Goal: Information Seeking & Learning: Learn about a topic

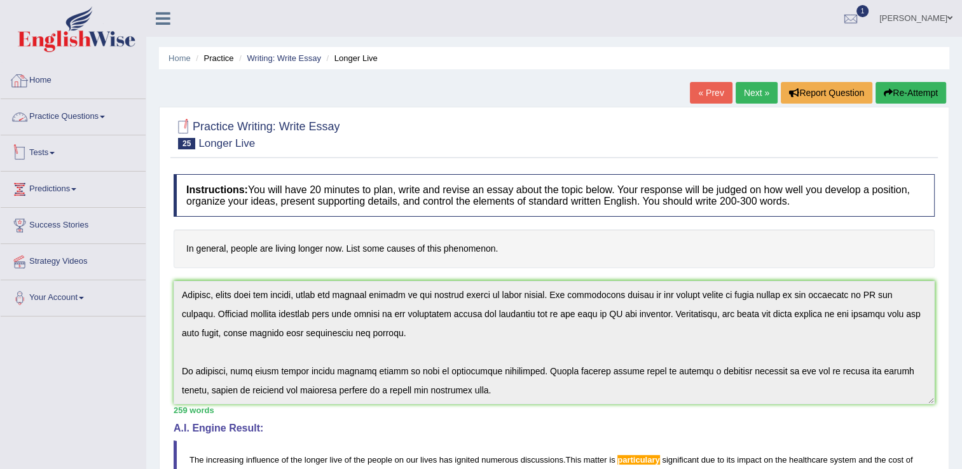
click at [55, 152] on span at bounding box center [52, 153] width 5 height 3
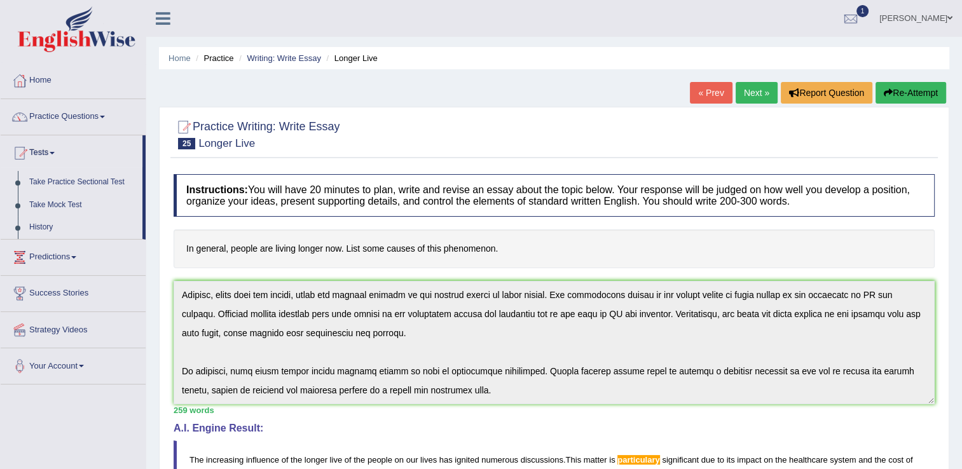
click at [79, 121] on link "Practice Questions" at bounding box center [73, 115] width 145 height 32
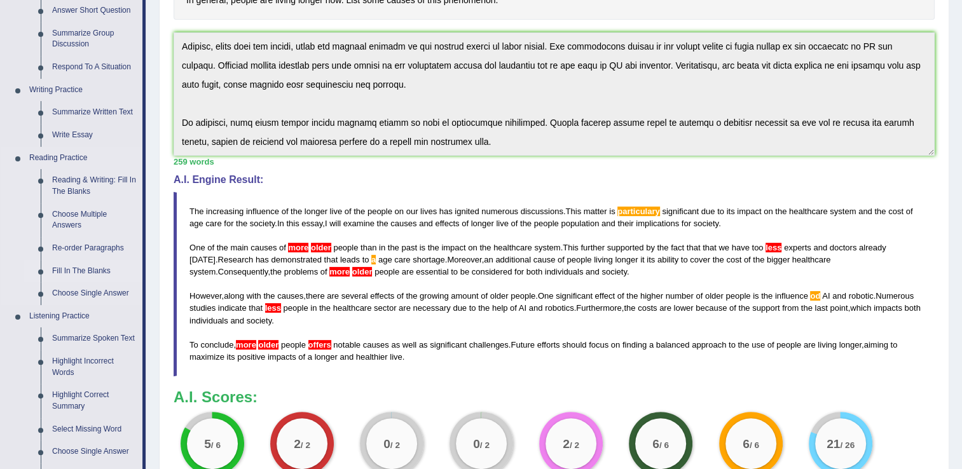
scroll to position [254, 0]
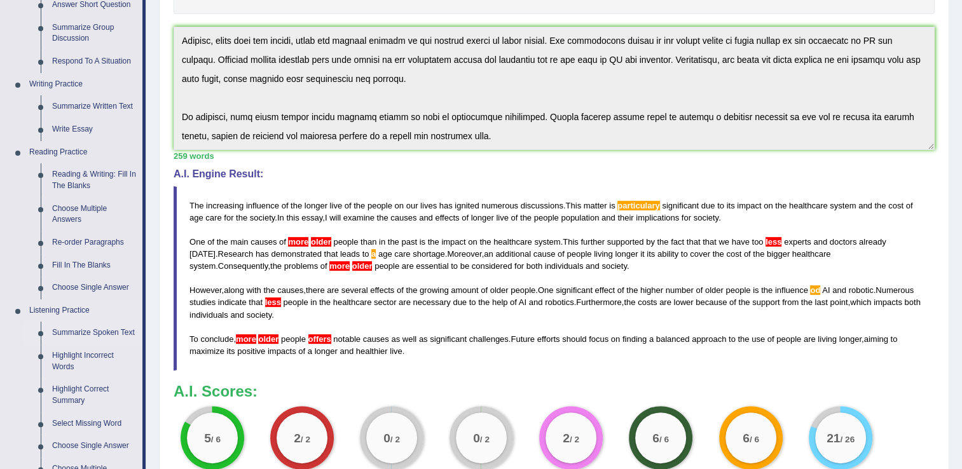
click at [92, 333] on link "Summarize Spoken Text" at bounding box center [94, 333] width 96 height 23
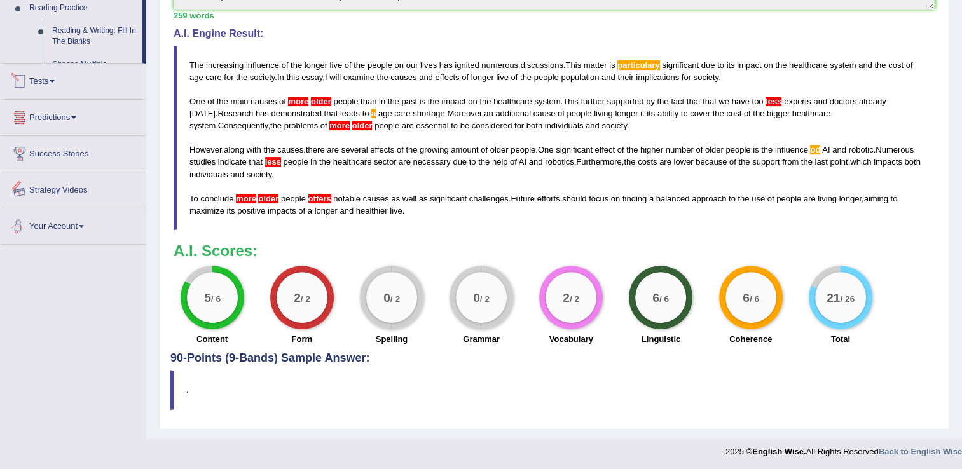
scroll to position [524, 0]
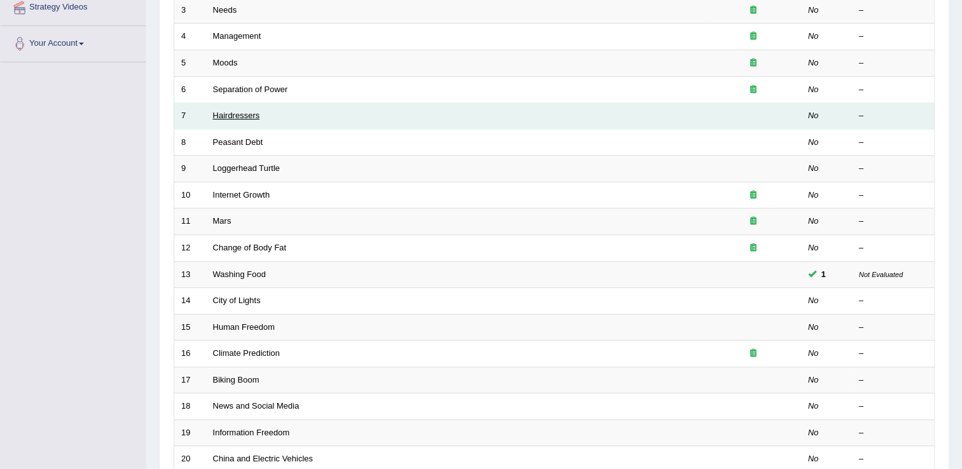
click at [231, 116] on link "Hairdressers" at bounding box center [236, 116] width 47 height 10
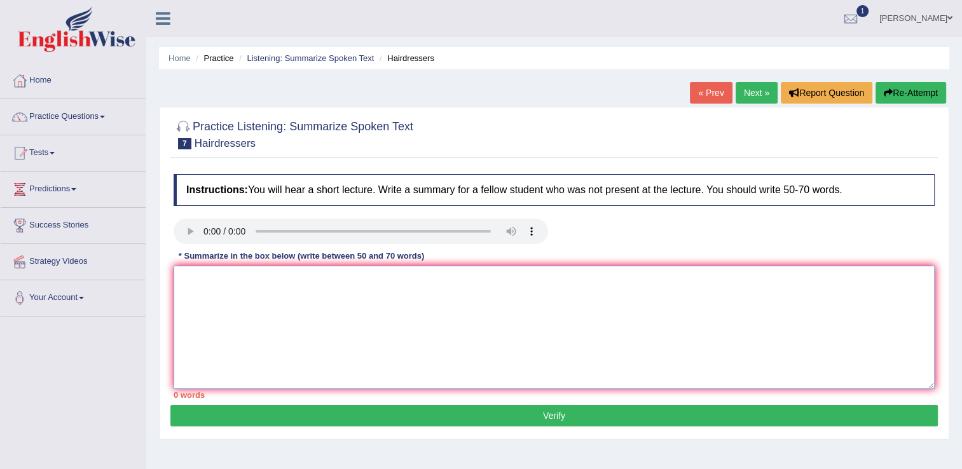
click at [214, 283] on textarea at bounding box center [554, 327] width 761 height 123
click at [381, 280] on textarea "A noteworthy point revealed in the" at bounding box center [554, 327] width 761 height 123
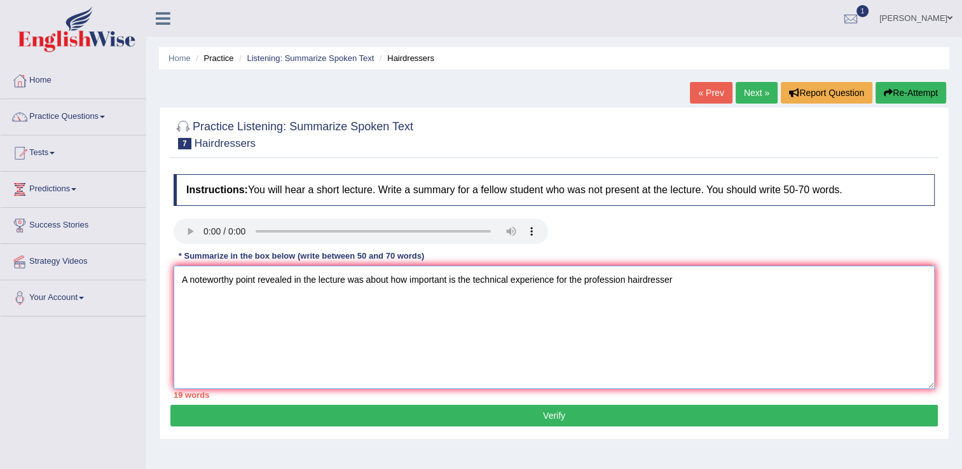
click at [554, 280] on textarea "A noteworthy point revealed in the lecture was about how important is the techn…" at bounding box center [554, 327] width 761 height 123
click at [627, 280] on textarea "A noteworthy point revealed in the lecture was about how important is the techn…" at bounding box center [554, 327] width 761 height 123
click at [833, 274] on textarea "A noteworthy point revealed in the lecture was about how important is the techn…" at bounding box center [554, 327] width 761 height 123
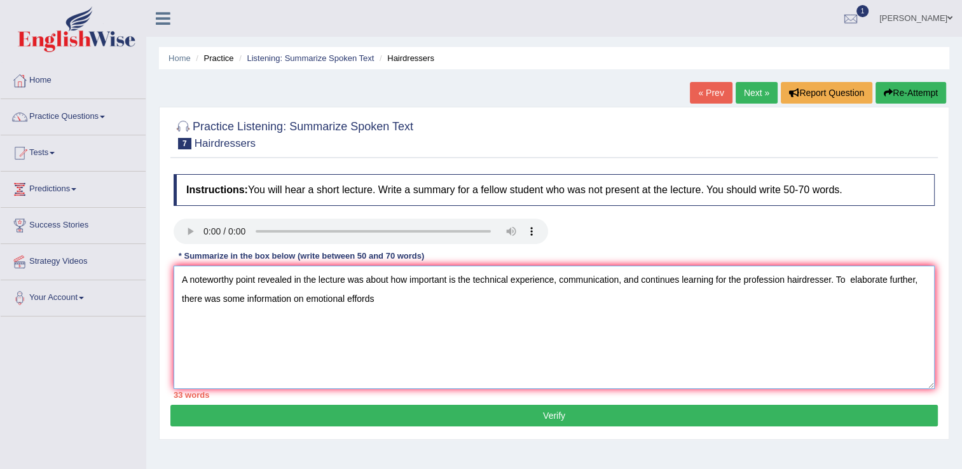
click at [358, 297] on textarea "A noteworthy point revealed in the lecture was about how important is the techn…" at bounding box center [554, 327] width 761 height 123
click at [382, 298] on textarea "A noteworthy point revealed in the lecture was about how important is the techn…" at bounding box center [554, 327] width 761 height 123
click at [352, 299] on textarea "A noteworthy point revealed in the lecture was about how important is the techn…" at bounding box center [554, 327] width 761 height 123
drag, startPoint x: 379, startPoint y: 299, endPoint x: 351, endPoint y: 299, distance: 28.0
click at [351, 299] on textarea "A noteworthy point revealed in the lecture was about how important is the techn…" at bounding box center [554, 327] width 761 height 123
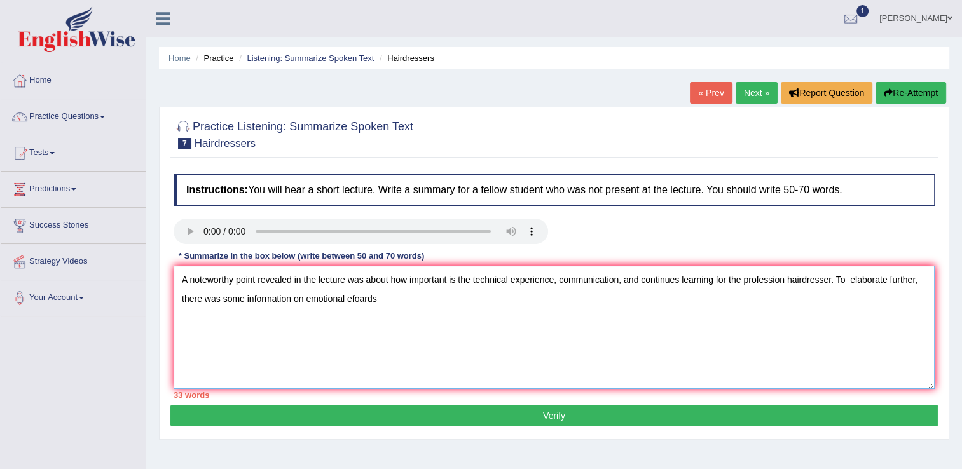
drag, startPoint x: 401, startPoint y: 295, endPoint x: 350, endPoint y: 291, distance: 51.0
click at [350, 291] on textarea "A noteworthy point revealed in the lecture was about how important is the techn…" at bounding box center [554, 327] width 761 height 123
click at [470, 302] on textarea "A noteworthy point revealed in the lecture was about how important is the techn…" at bounding box center [554, 327] width 761 height 123
click at [522, 296] on textarea "A noteworthy point revealed in the lecture was about how important is the techn…" at bounding box center [554, 327] width 761 height 123
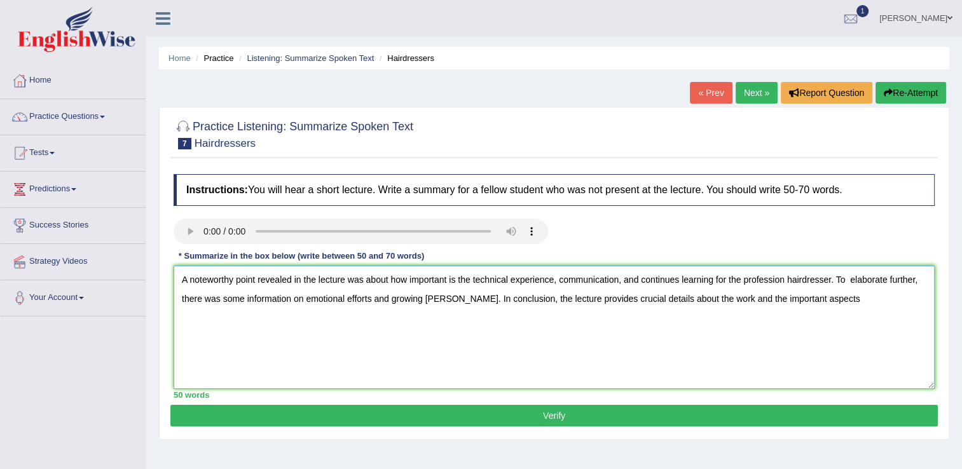
click at [714, 298] on textarea "A noteworthy point revealed in the lecture was about how important is the techn…" at bounding box center [554, 327] width 761 height 123
click at [893, 301] on textarea "A noteworthy point revealed in the lecture was about how important is the techn…" at bounding box center [554, 327] width 761 height 123
type textarea "A noteworthy point revealed in the lecture was about how important is the techn…"
click at [570, 418] on button "Verify" at bounding box center [553, 416] width 767 height 22
